Goal: Task Accomplishment & Management: Complete application form

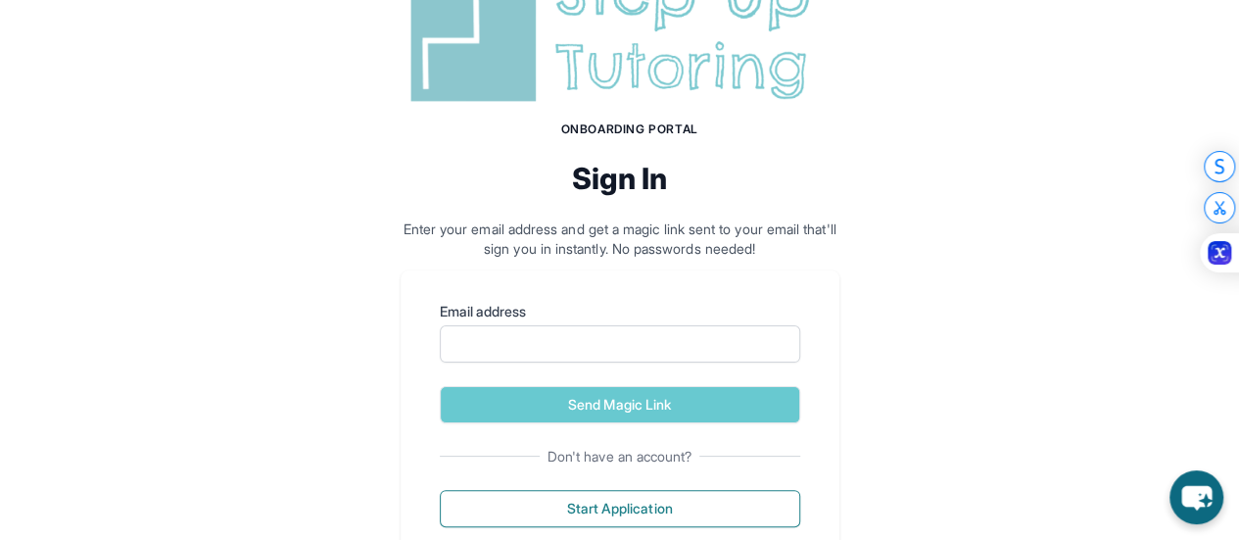
scroll to position [137, 0]
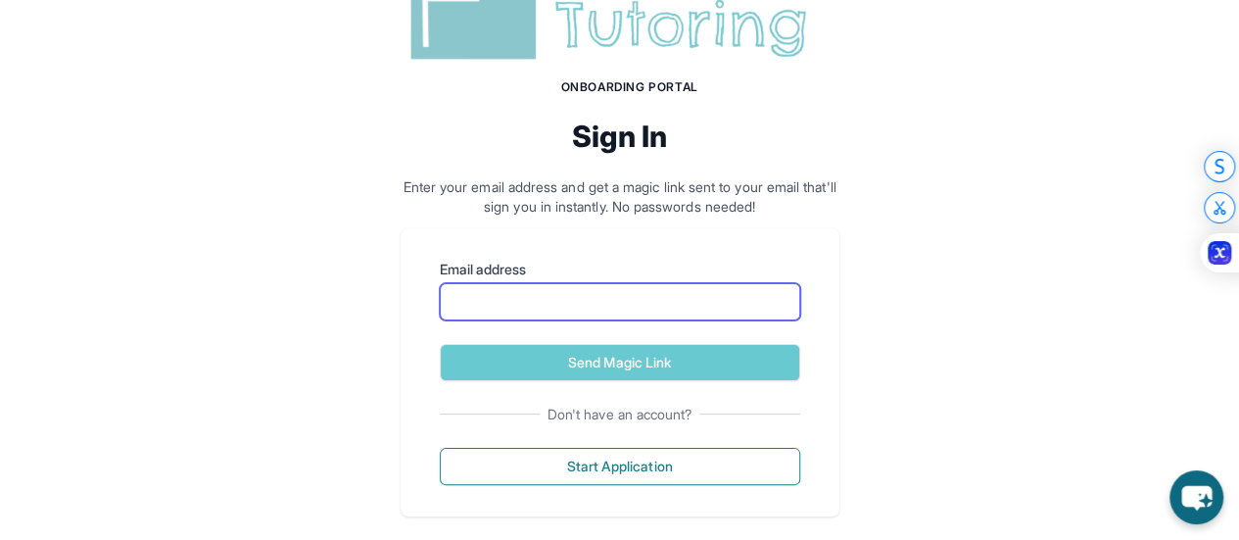
click at [532, 309] on input "Email address" at bounding box center [620, 301] width 360 height 37
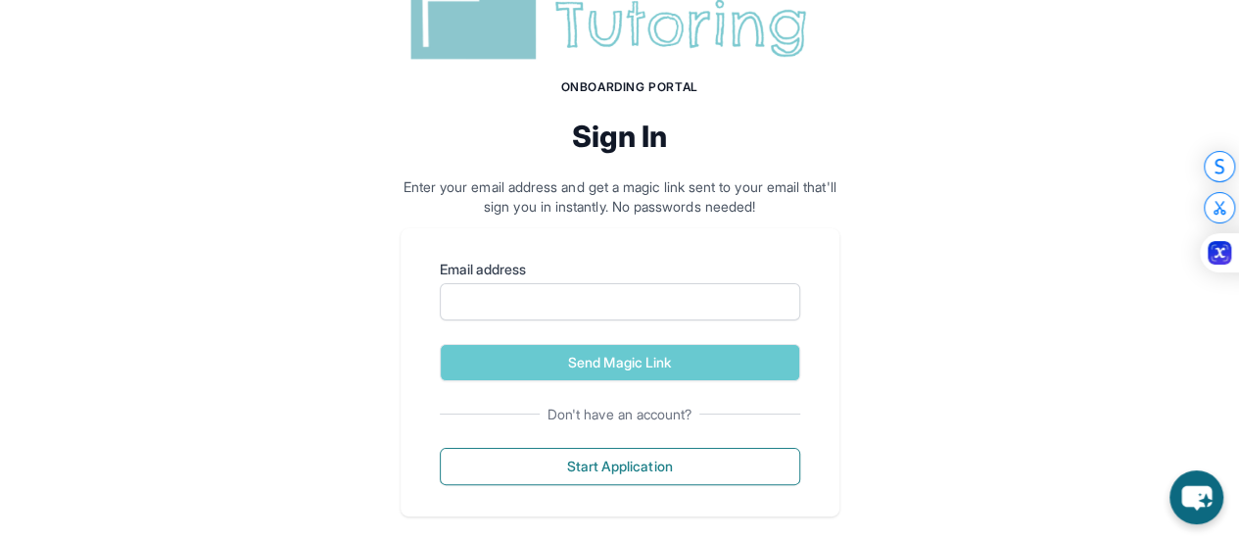
click at [733, 211] on p "Enter your email address and get a magic link sent to your email that'll sign y…" at bounding box center [620, 196] width 439 height 39
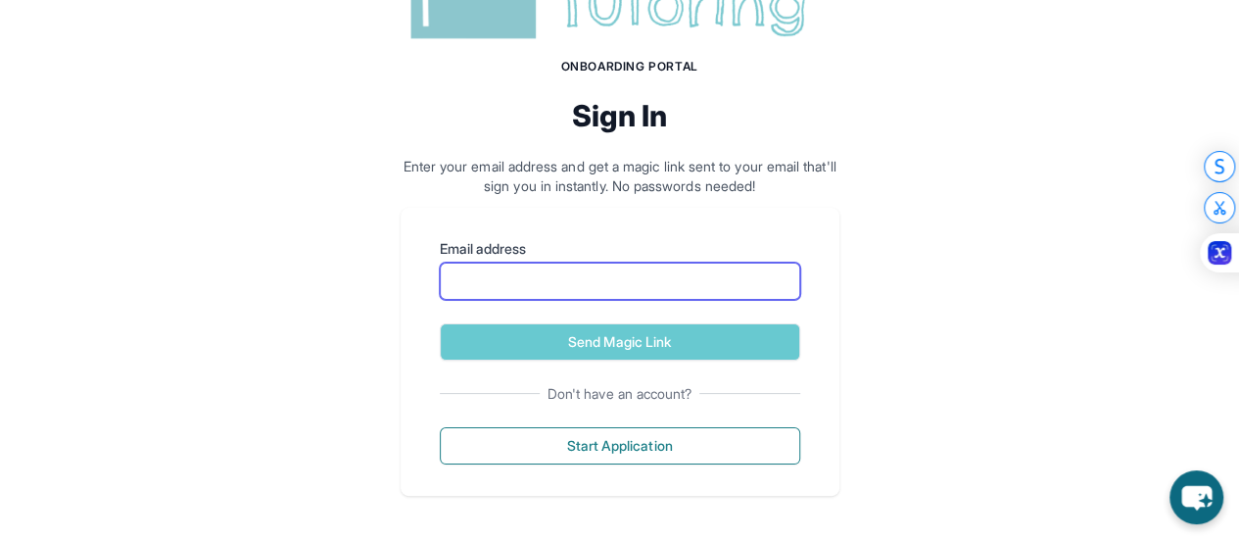
click at [576, 284] on input "Email address" at bounding box center [620, 280] width 360 height 37
paste input "**********"
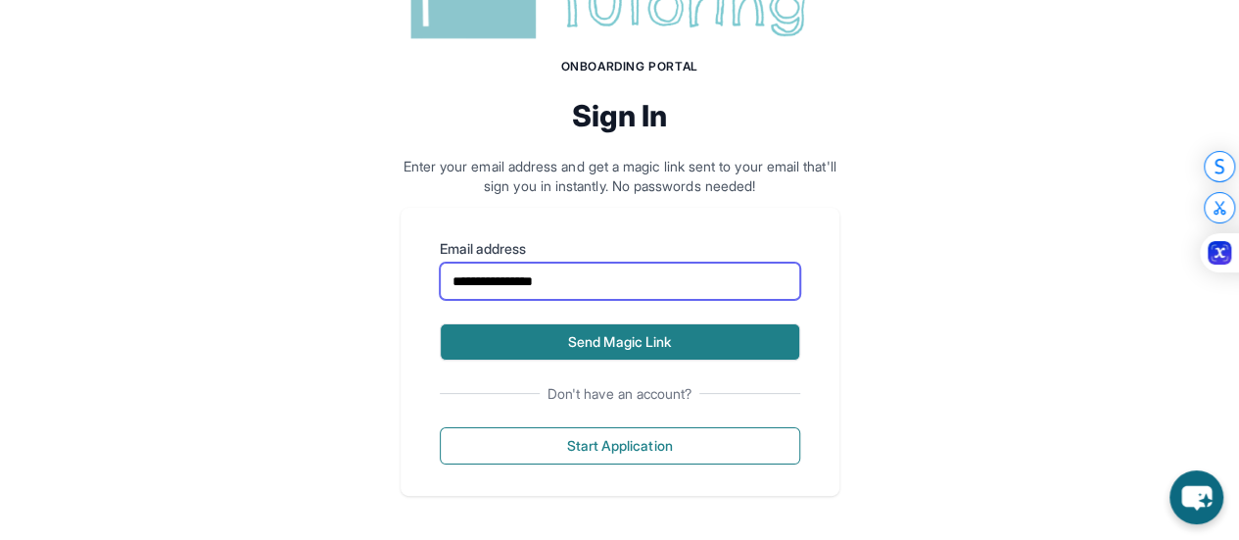
type input "**********"
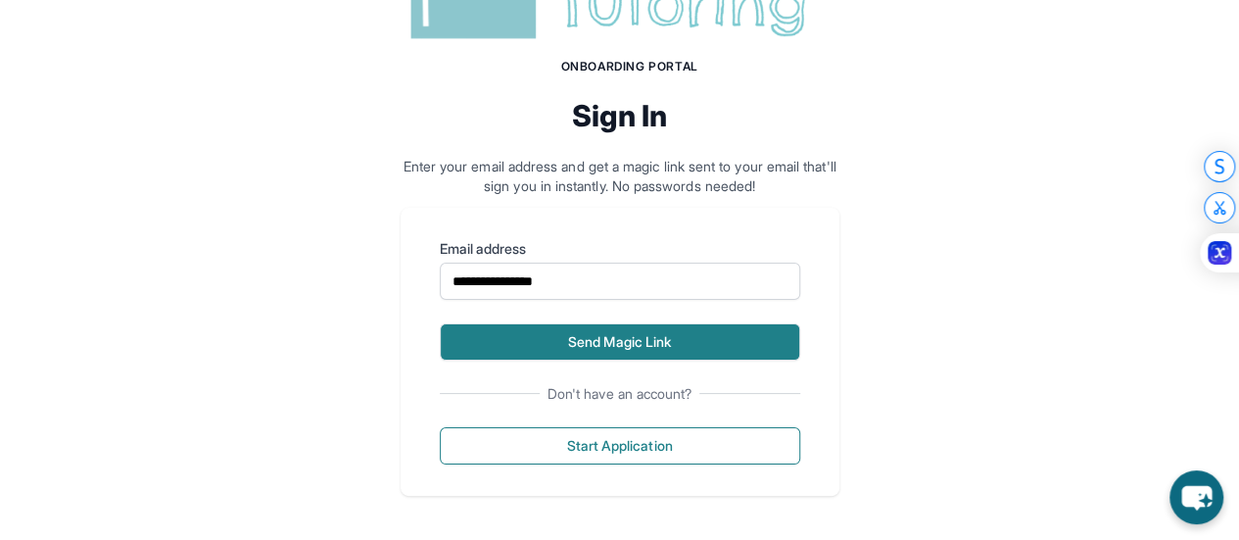
click at [548, 343] on button "Send Magic Link" at bounding box center [620, 341] width 360 height 37
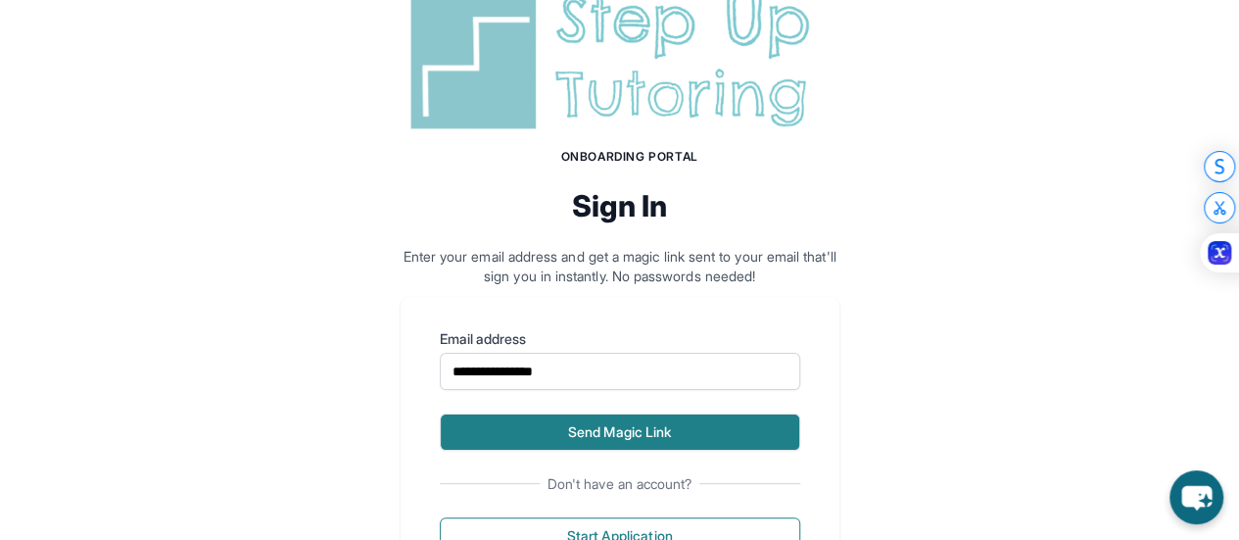
scroll to position [249, 0]
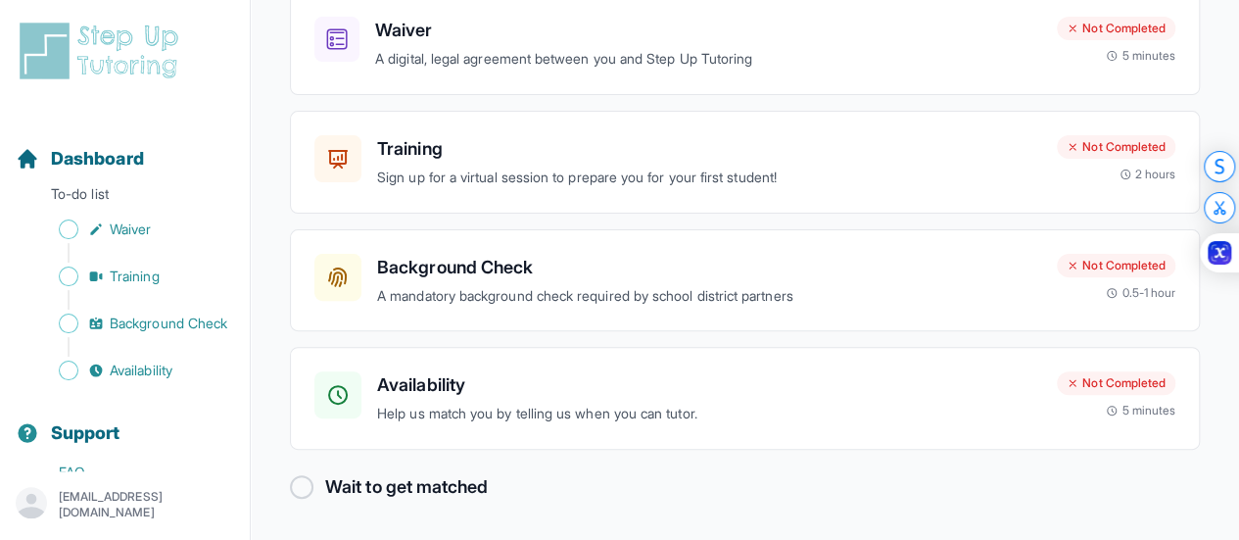
scroll to position [197, 0]
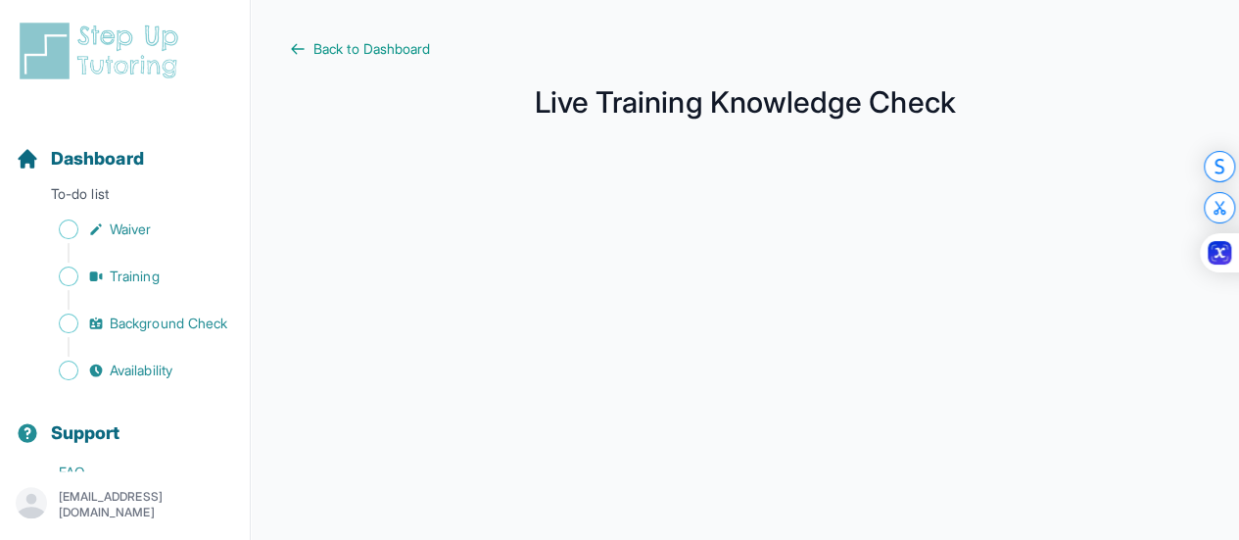
scroll to position [1, 0]
click at [319, 50] on span "Back to Dashboard" at bounding box center [371, 48] width 117 height 20
